Goal: Find specific page/section: Find specific page/section

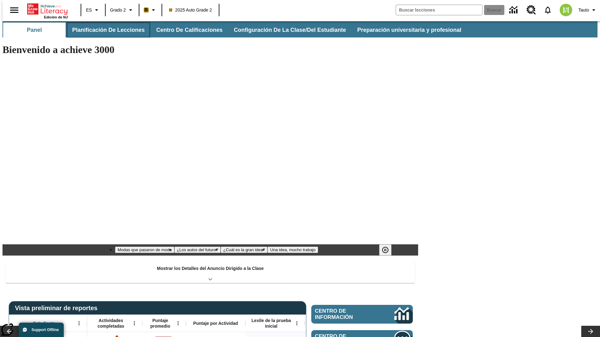
click at [105, 30] on button "Planificación de lecciones" at bounding box center [108, 29] width 83 height 15
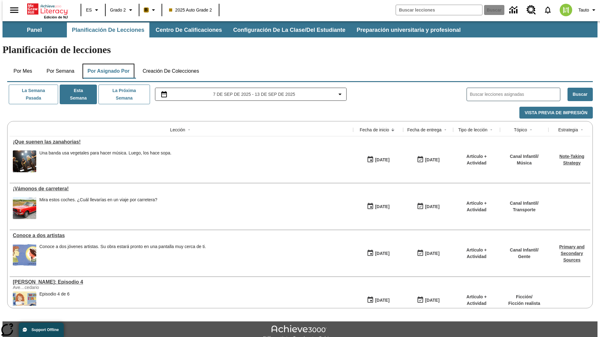
click at [107, 64] on button "Por asignado por" at bounding box center [108, 71] width 52 height 15
type input "El sueño de los animales"
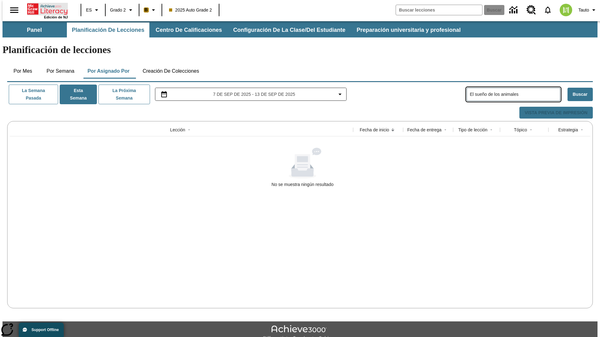
click at [45, 8] on icon "Portada" at bounding box center [48, 9] width 42 height 12
